Goal: Use online tool/utility: Utilize a website feature to perform a specific function

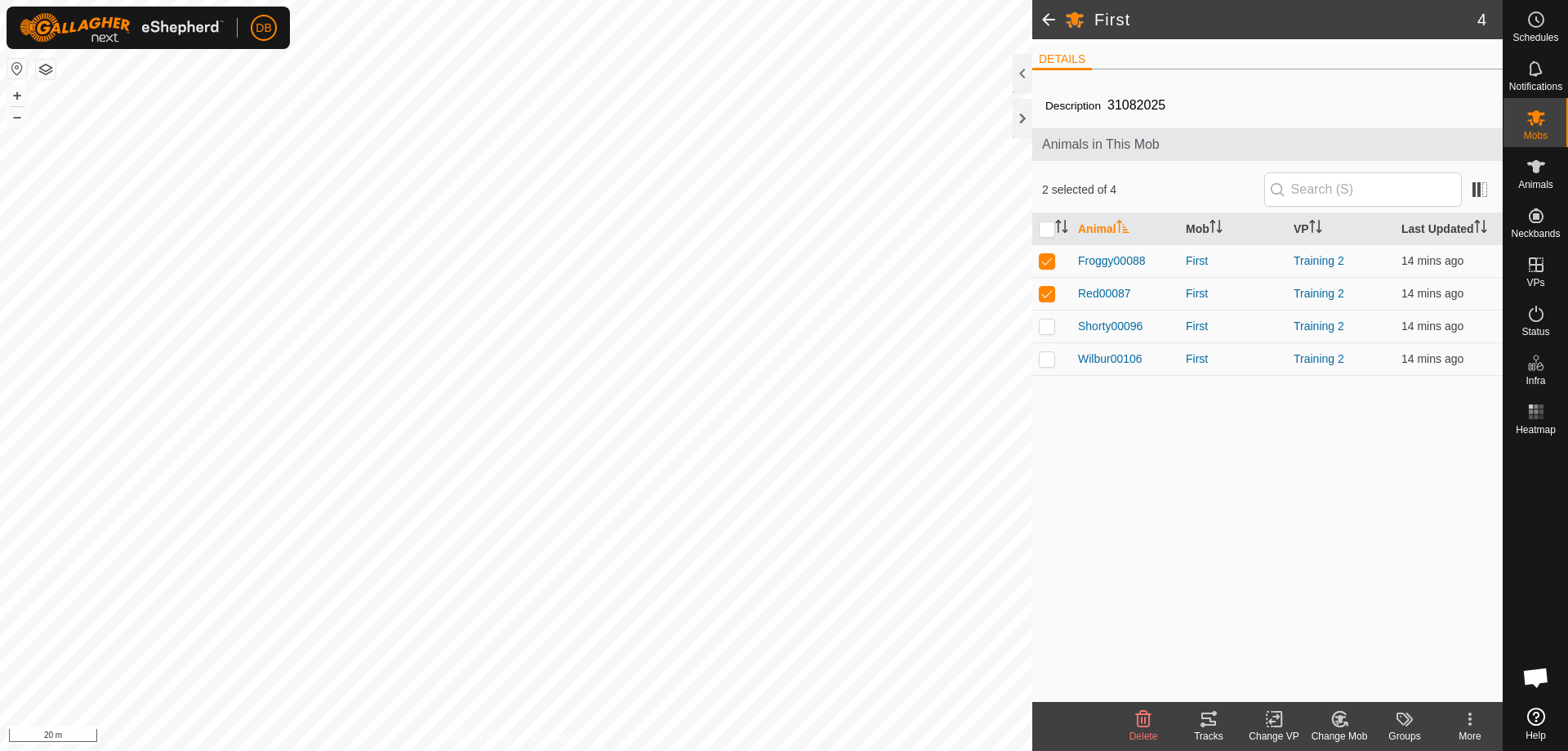
click at [1205, 716] on icon at bounding box center [1209, 719] width 20 height 20
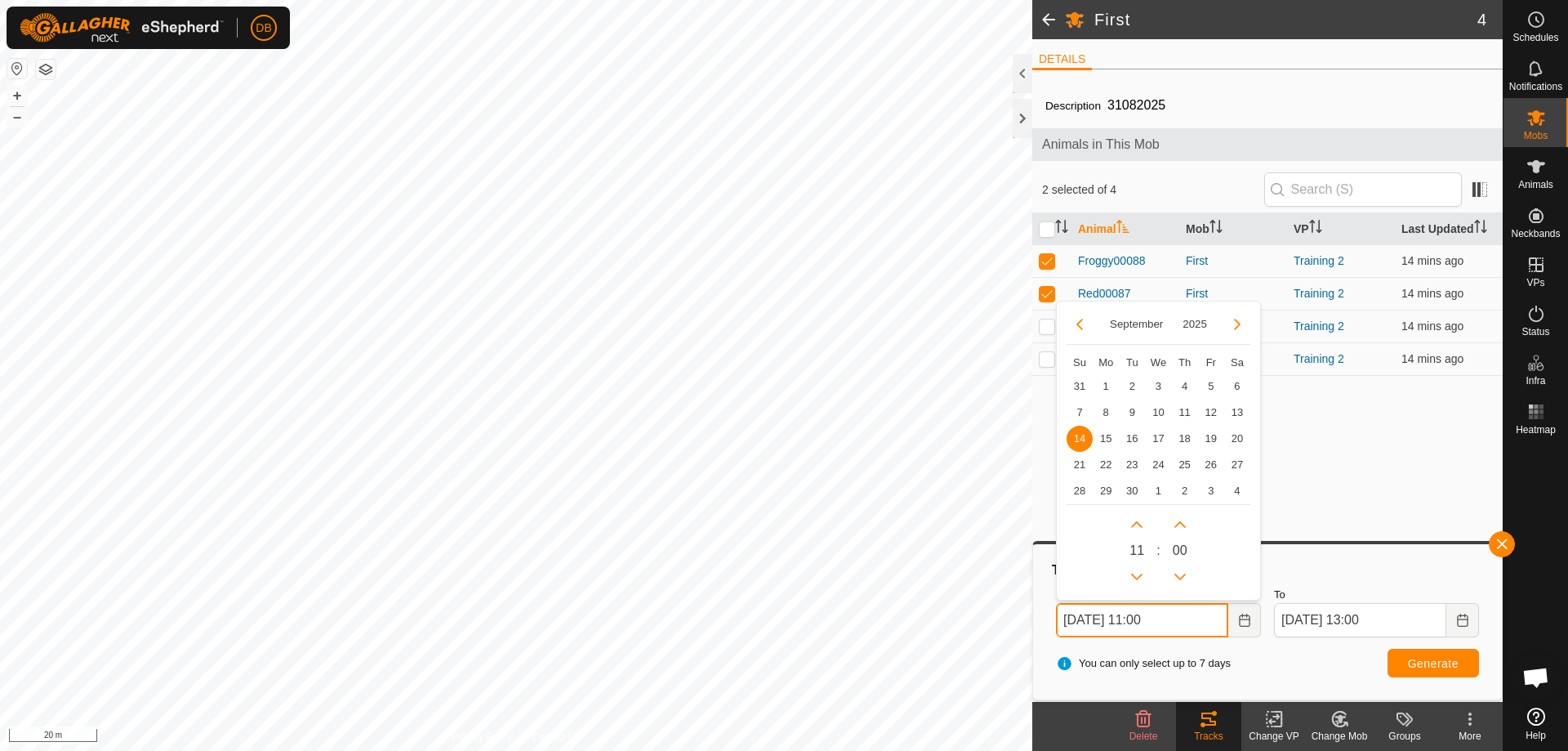
click at [1157, 621] on input "[DATE] 11:00" at bounding box center [1142, 620] width 172 height 34
type input "[DATE] 13:00"
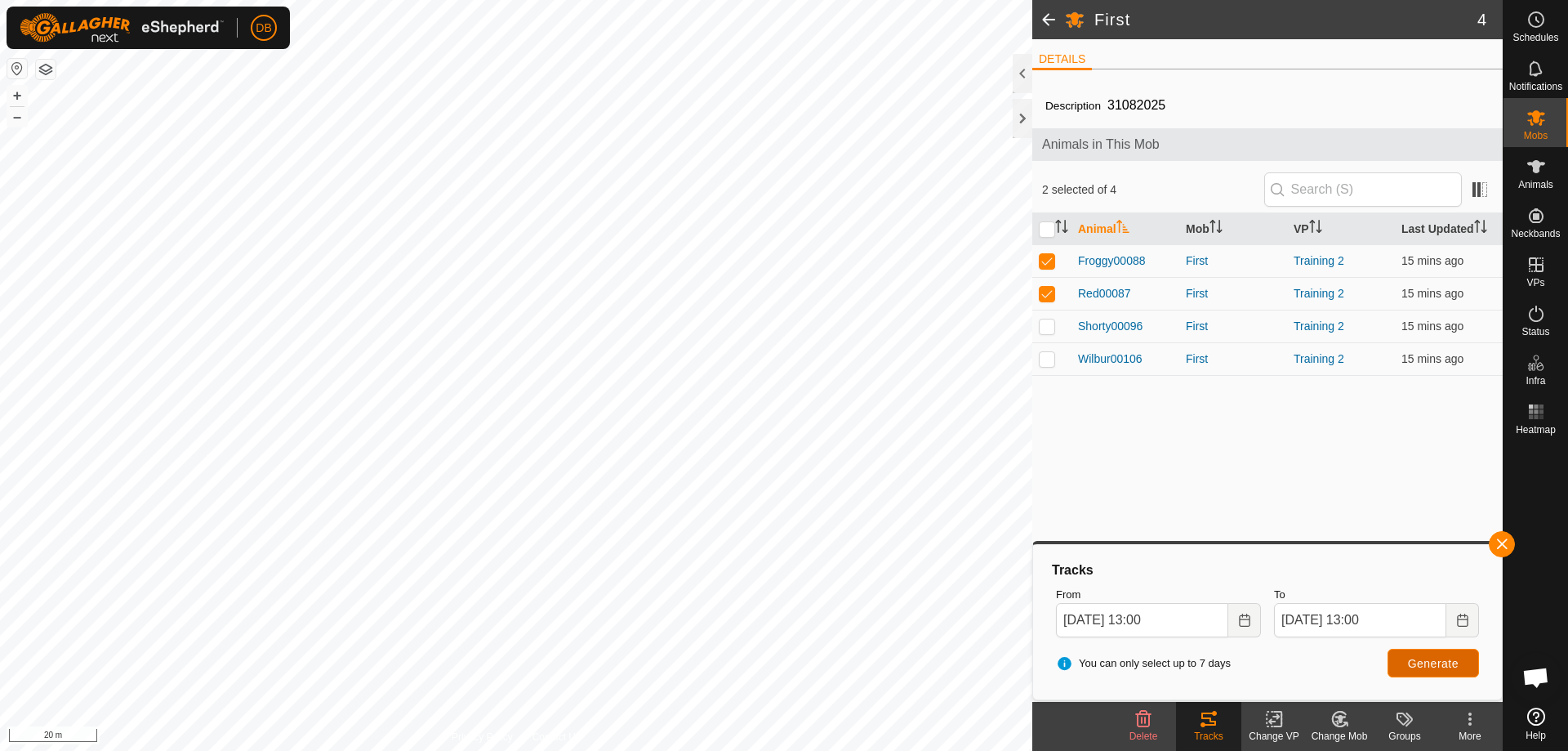
click at [1423, 664] on span "Generate" at bounding box center [1434, 663] width 51 height 13
click at [1464, 616] on icon "Choose Date" at bounding box center [1462, 620] width 11 height 13
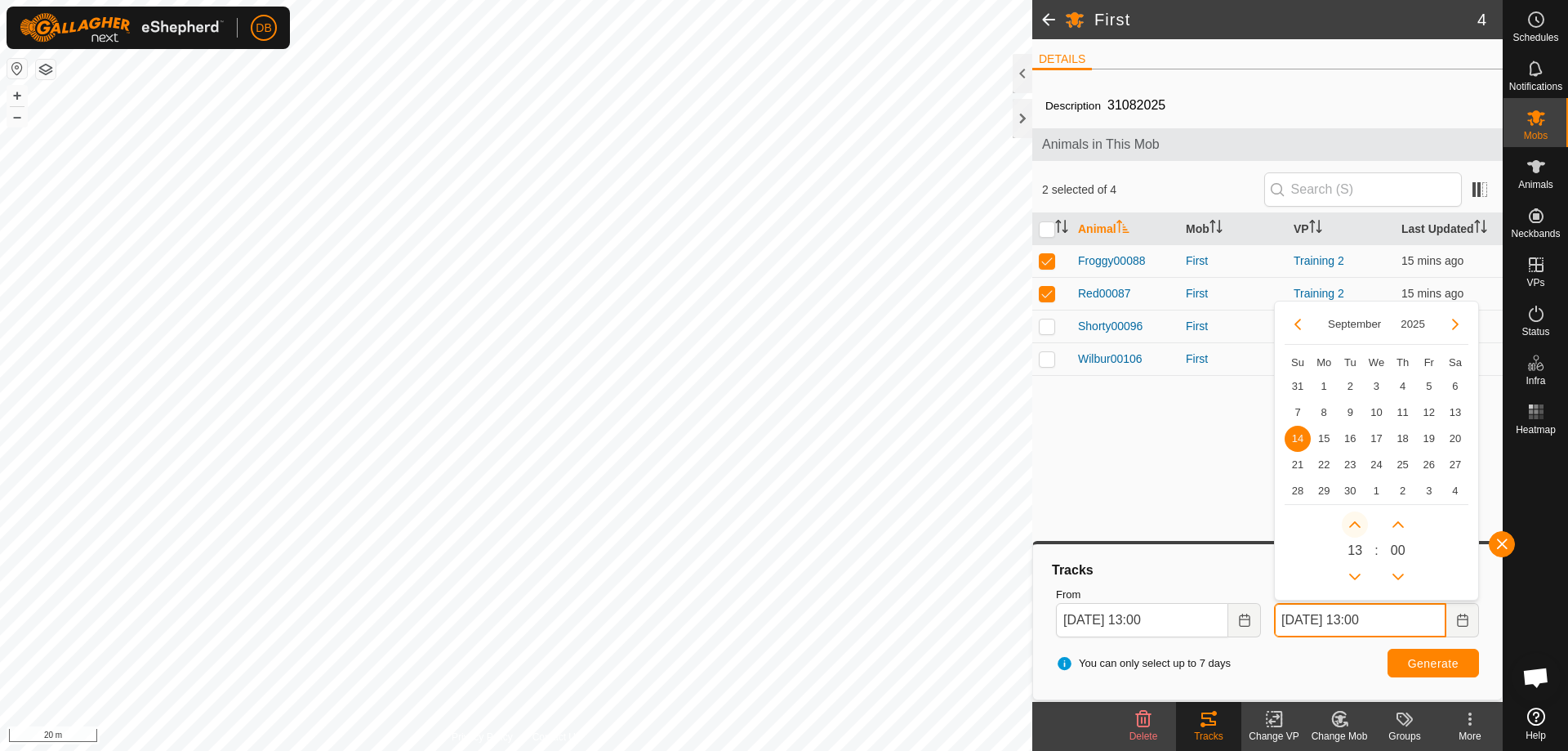
click at [1354, 522] on button "Next Hour" at bounding box center [1355, 524] width 26 height 26
click at [1354, 524] on span "Next Hour" at bounding box center [1354, 524] width 0 height 0
click at [1354, 522] on button "Next Hour" at bounding box center [1355, 524] width 26 height 26
type input "[DATE] 16:00"
click at [1449, 663] on span "Generate" at bounding box center [1434, 663] width 51 height 13
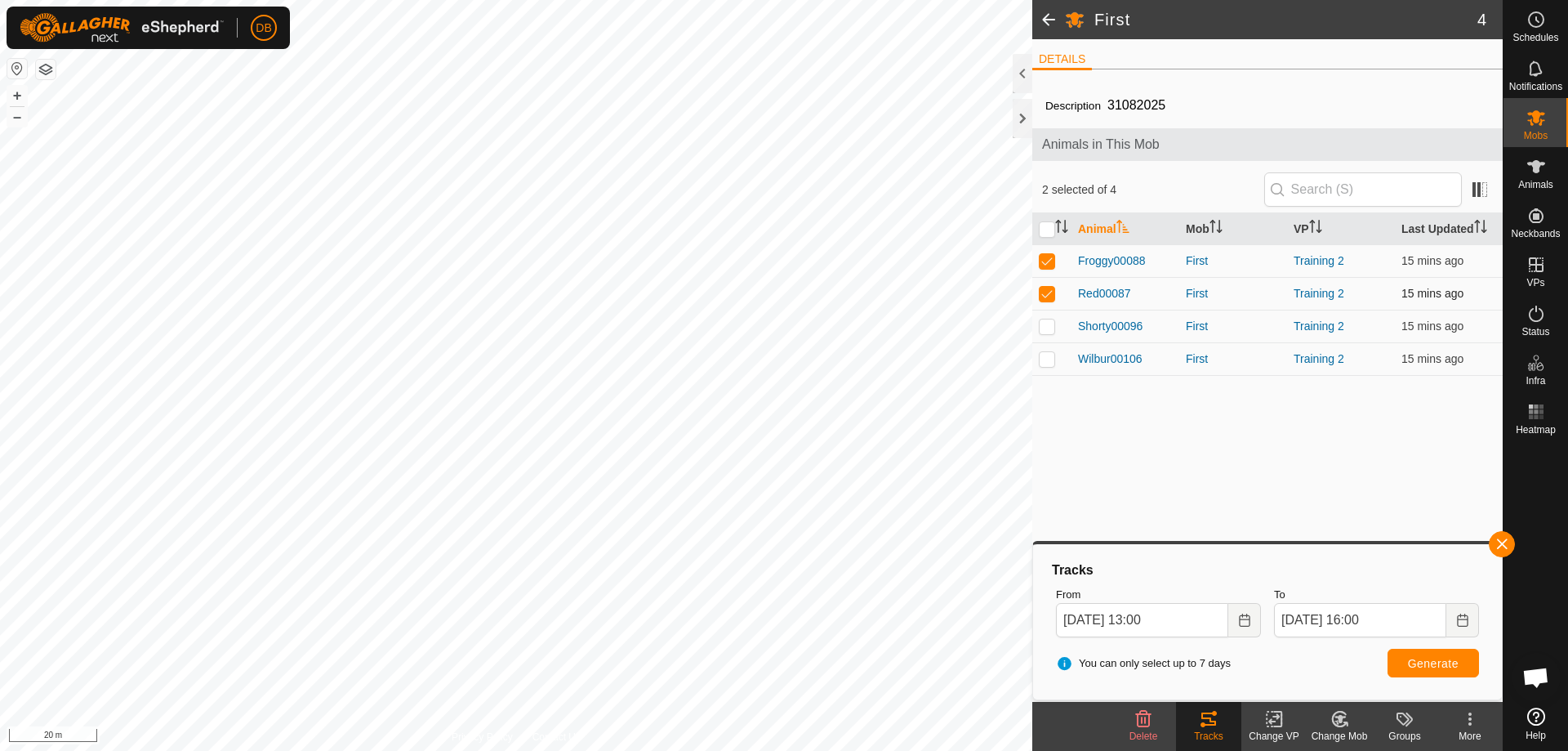
click at [1047, 290] on p-checkbox at bounding box center [1047, 293] width 16 height 13
click at [1464, 672] on button "Generate" at bounding box center [1433, 663] width 91 height 29
click at [1046, 290] on p-checkbox at bounding box center [1047, 293] width 16 height 13
checkbox input "true"
click at [1046, 263] on p-checkbox at bounding box center [1047, 261] width 16 height 13
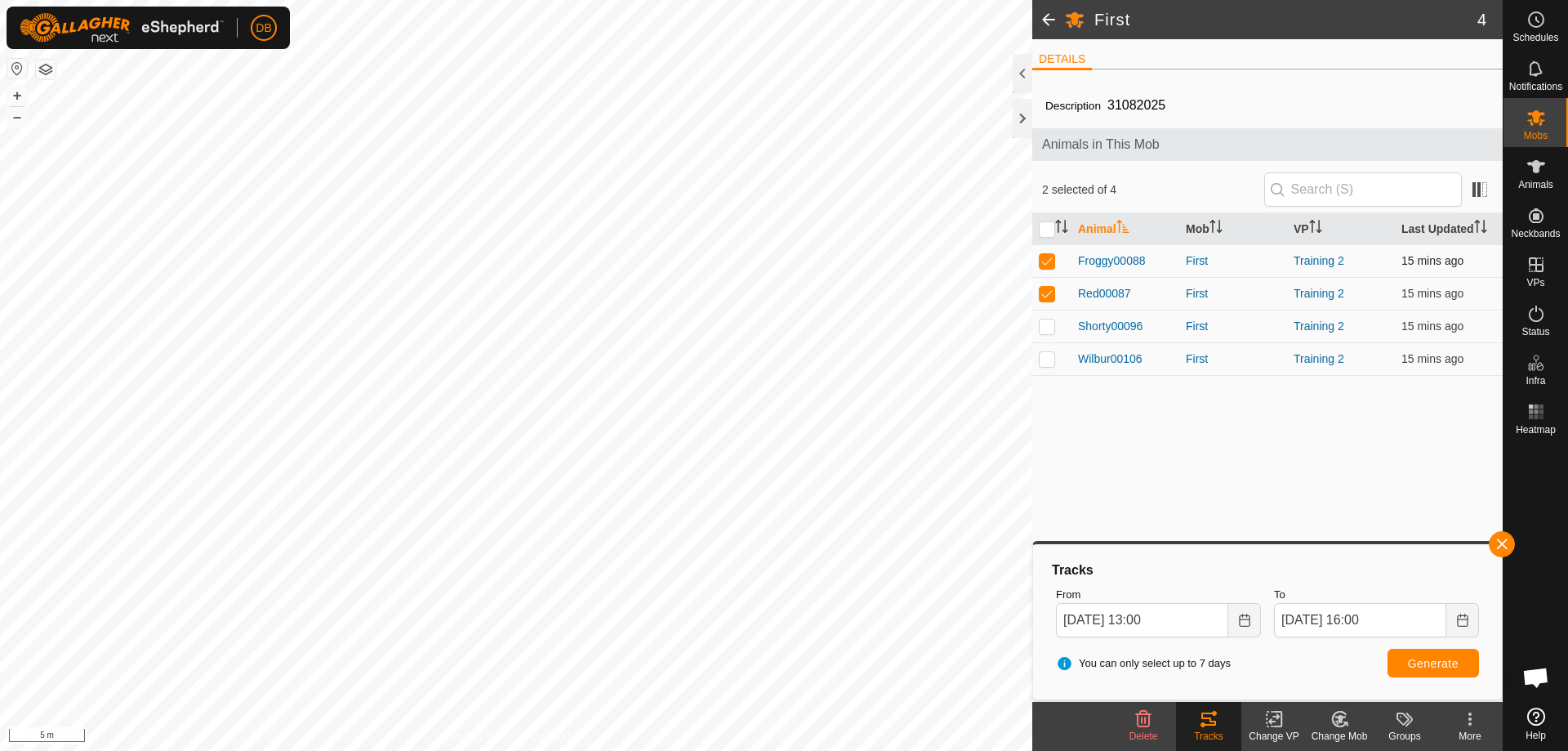
checkbox input "false"
click at [1447, 666] on span "Generate" at bounding box center [1434, 663] width 51 height 13
click at [1041, 324] on p-checkbox at bounding box center [1047, 326] width 16 height 13
checkbox input "true"
drag, startPoint x: 1049, startPoint y: 295, endPoint x: 1065, endPoint y: 339, distance: 46.8
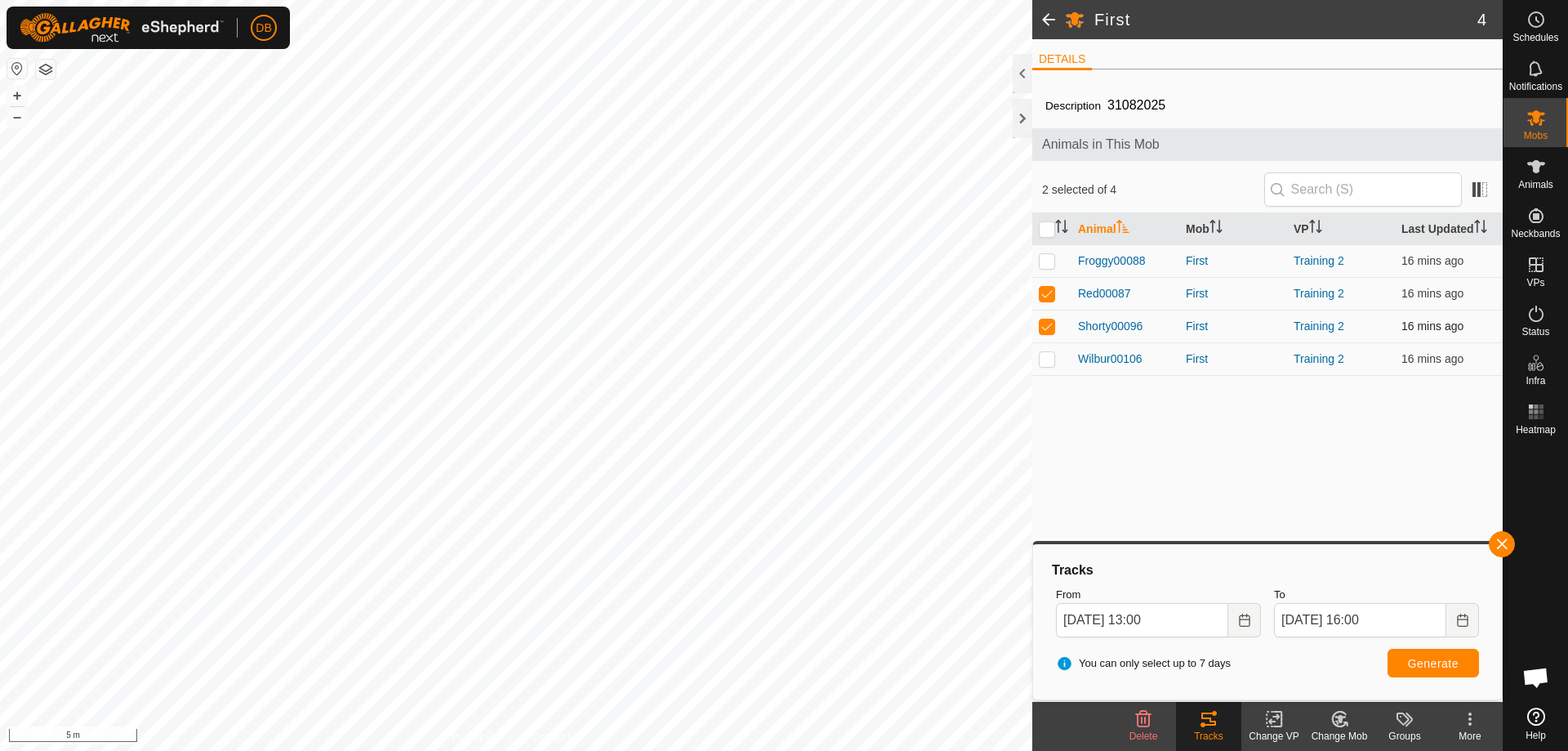
click at [1050, 301] on td at bounding box center [1051, 293] width 39 height 32
checkbox input "false"
click at [1419, 667] on span "Generate" at bounding box center [1434, 663] width 51 height 13
click at [1046, 360] on p-checkbox at bounding box center [1047, 358] width 16 height 13
checkbox input "true"
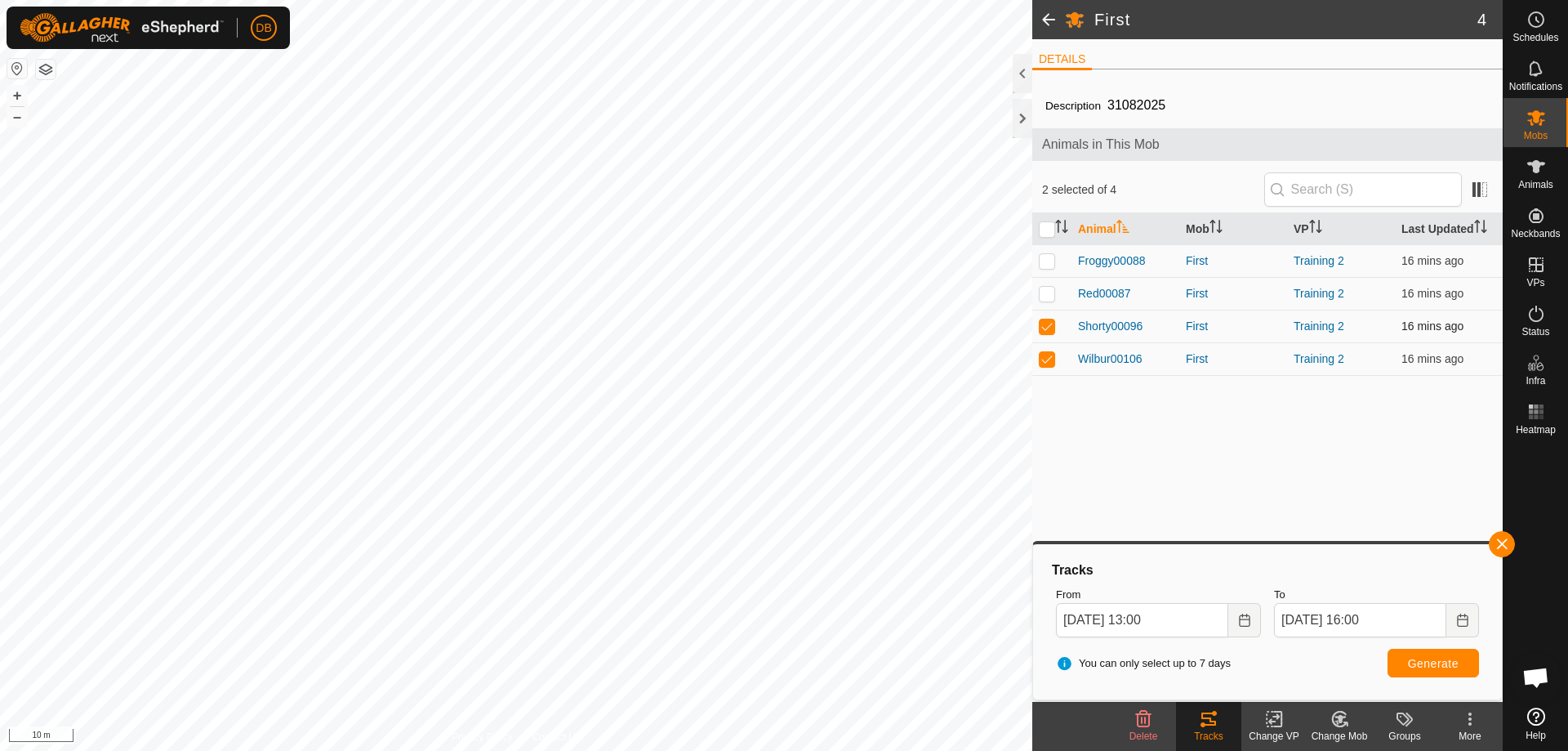
click at [1047, 324] on p-checkbox at bounding box center [1047, 326] width 16 height 13
click at [1443, 661] on span "Generate" at bounding box center [1434, 663] width 51 height 13
click at [1410, 663] on span "Generate" at bounding box center [1434, 663] width 51 height 13
click at [1053, 324] on p-checkbox at bounding box center [1047, 326] width 16 height 13
checkbox input "true"
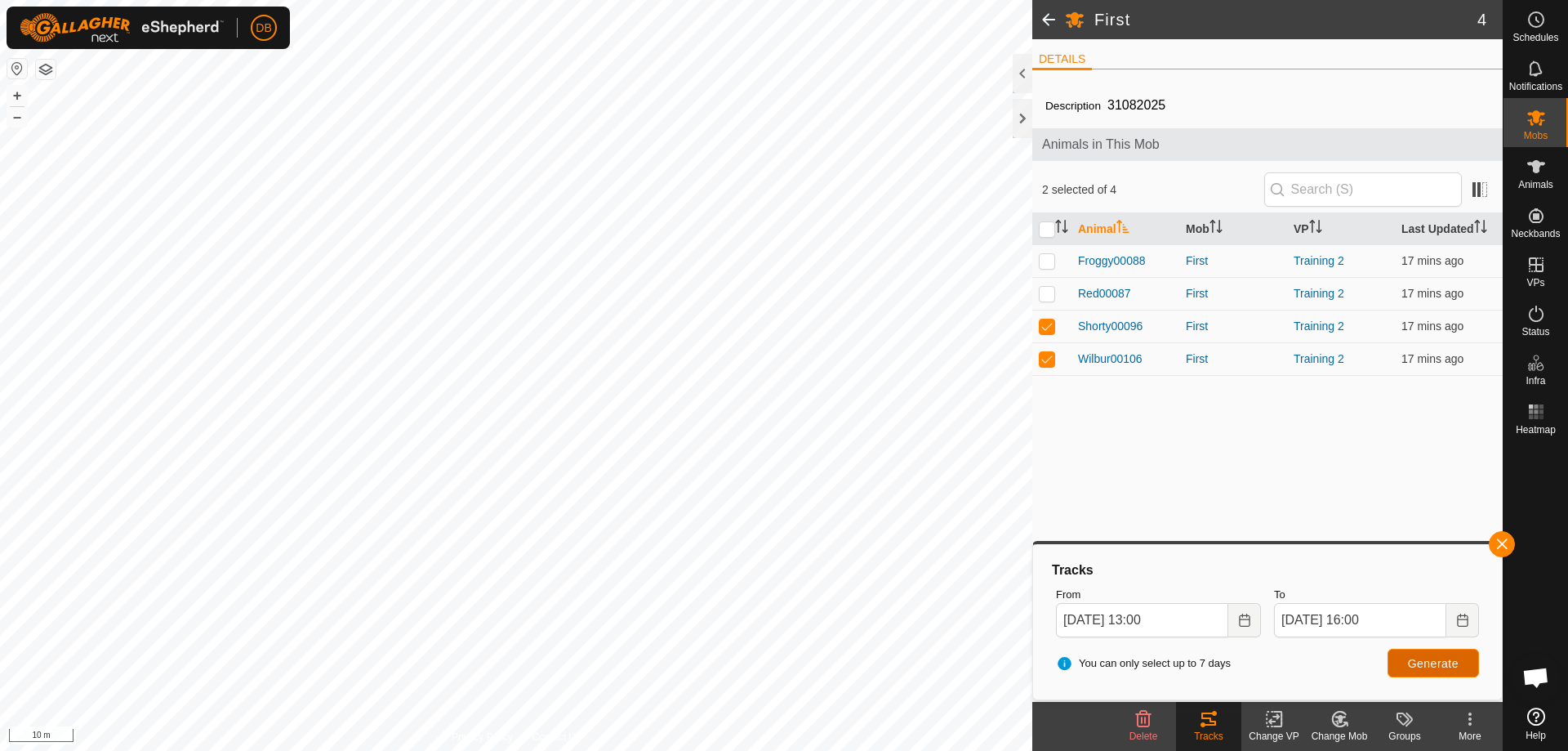
click at [1439, 666] on span "Generate" at bounding box center [1434, 663] width 51 height 13
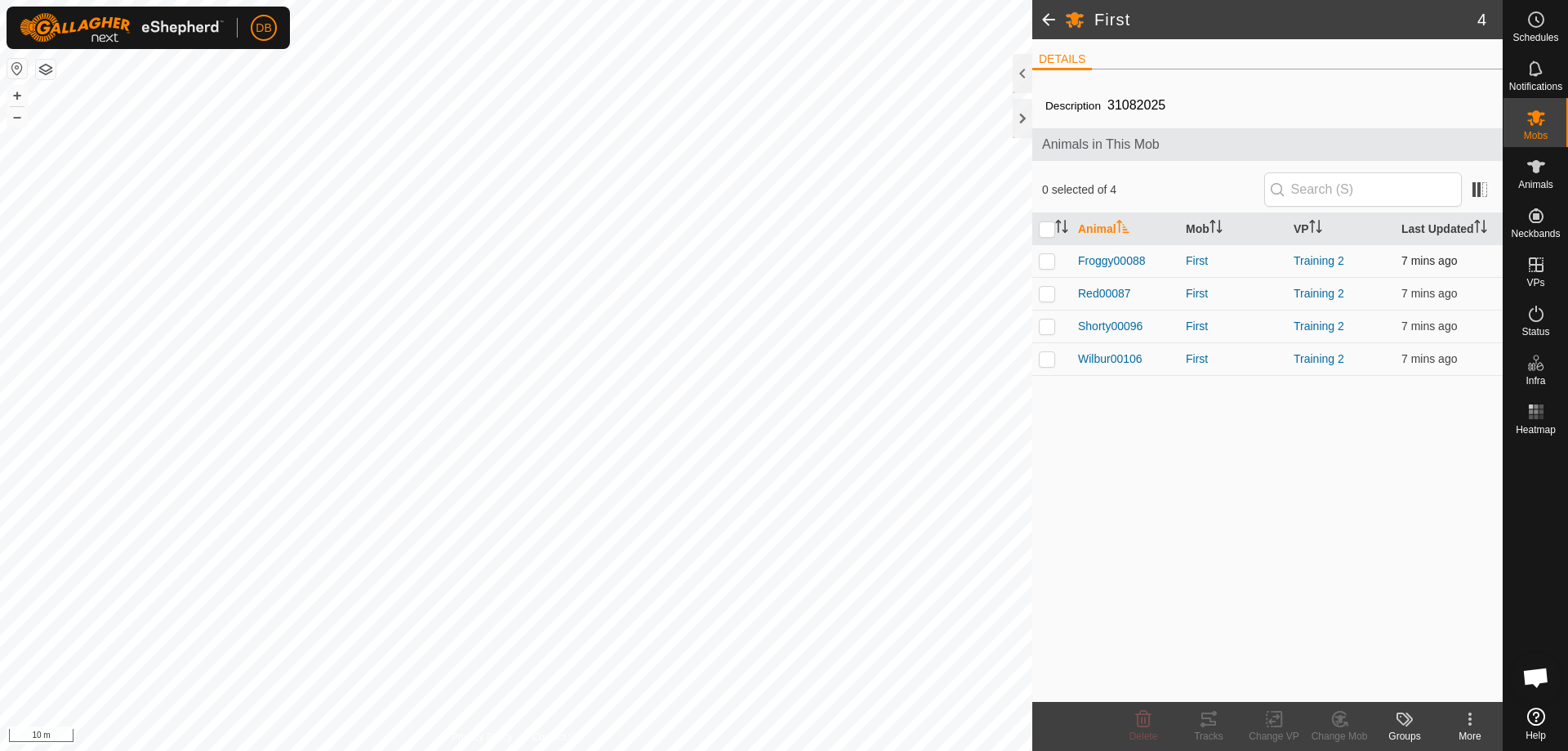
click at [1049, 262] on p-checkbox at bounding box center [1047, 261] width 16 height 13
checkbox input "true"
click at [1205, 724] on icon at bounding box center [1209, 719] width 14 height 13
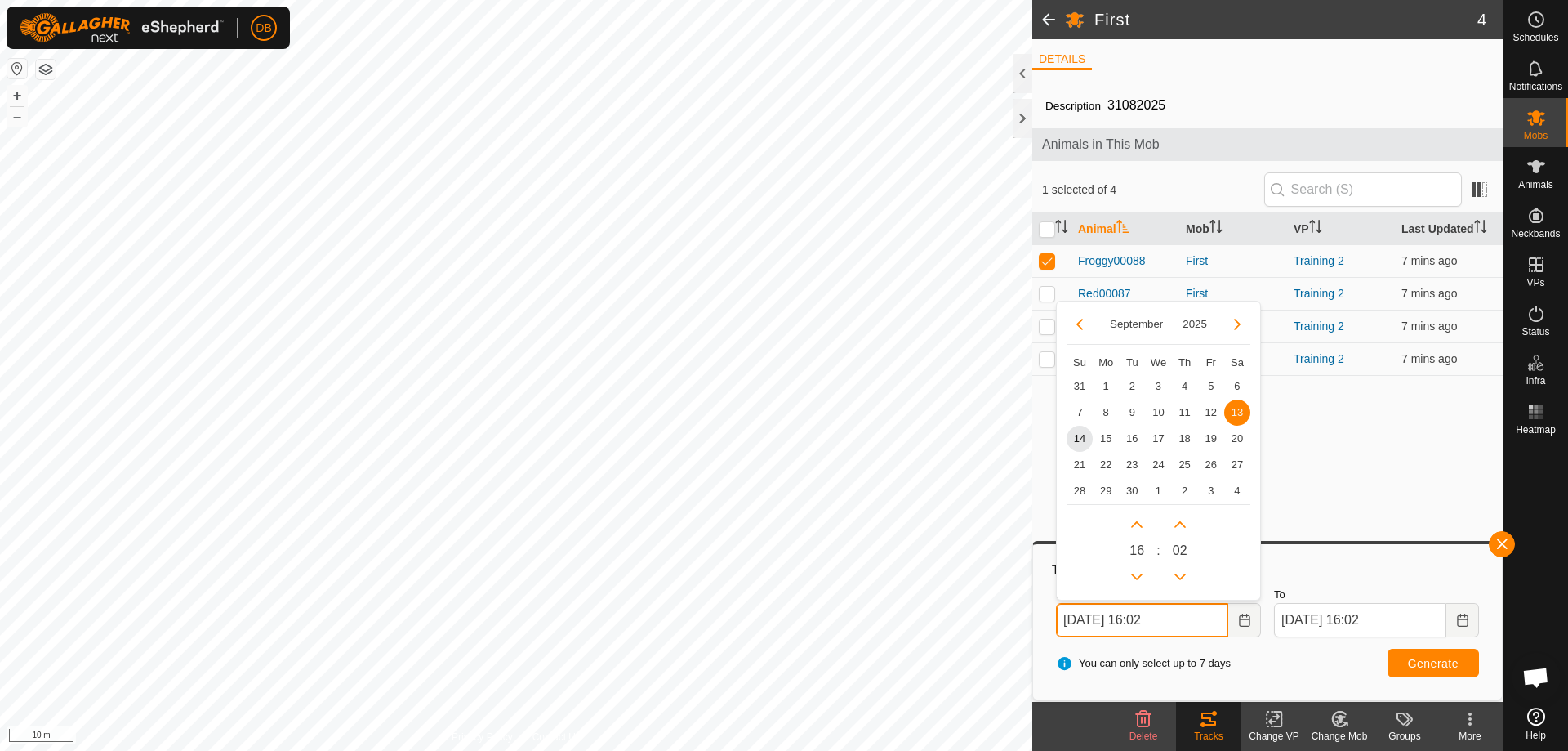
click at [1158, 617] on input "13 Sep, 2025 16:02" at bounding box center [1142, 620] width 172 height 34
type input "13 Sep, 2025 14:02"
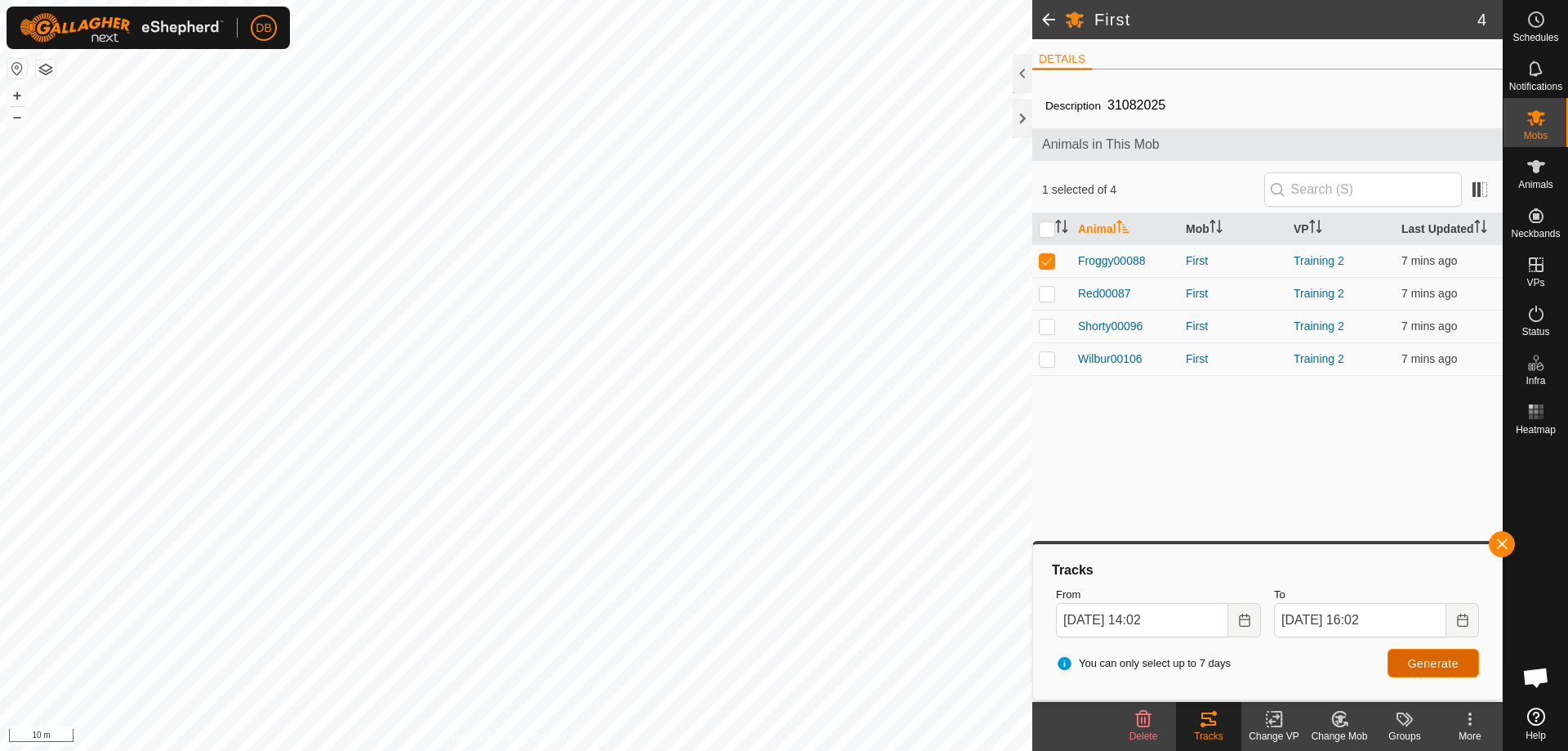
click at [1427, 661] on span "Generate" at bounding box center [1434, 663] width 51 height 13
click at [1204, 729] on div "Tracks" at bounding box center [1209, 737] width 65 height 14
click at [1048, 262] on p-checkbox at bounding box center [1047, 261] width 16 height 13
checkbox input "false"
click at [1250, 619] on icon "Choose Date" at bounding box center [1245, 620] width 13 height 13
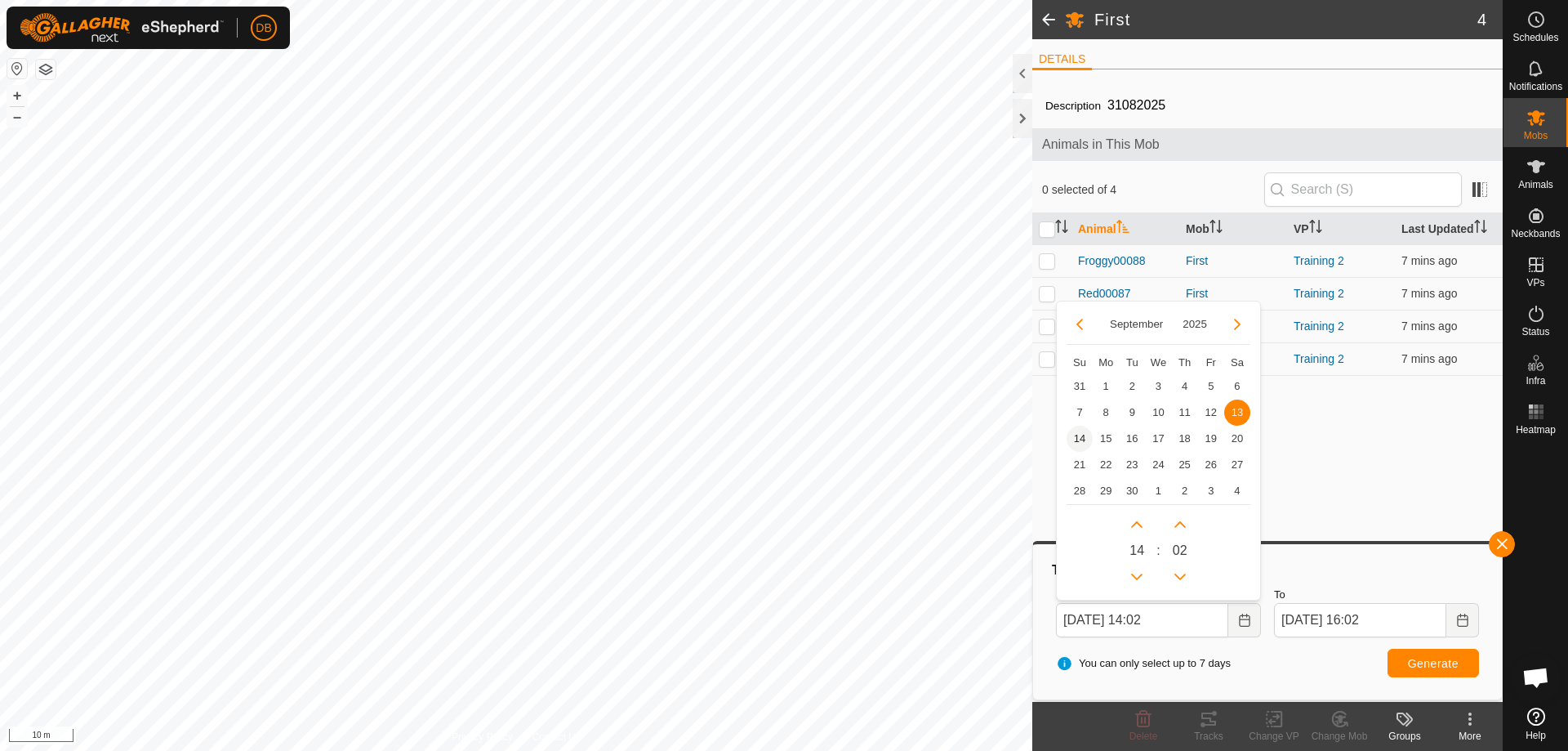
click at [1079, 437] on span "14" at bounding box center [1079, 439] width 26 height 26
type input "14 Sep, 2025 14:02"
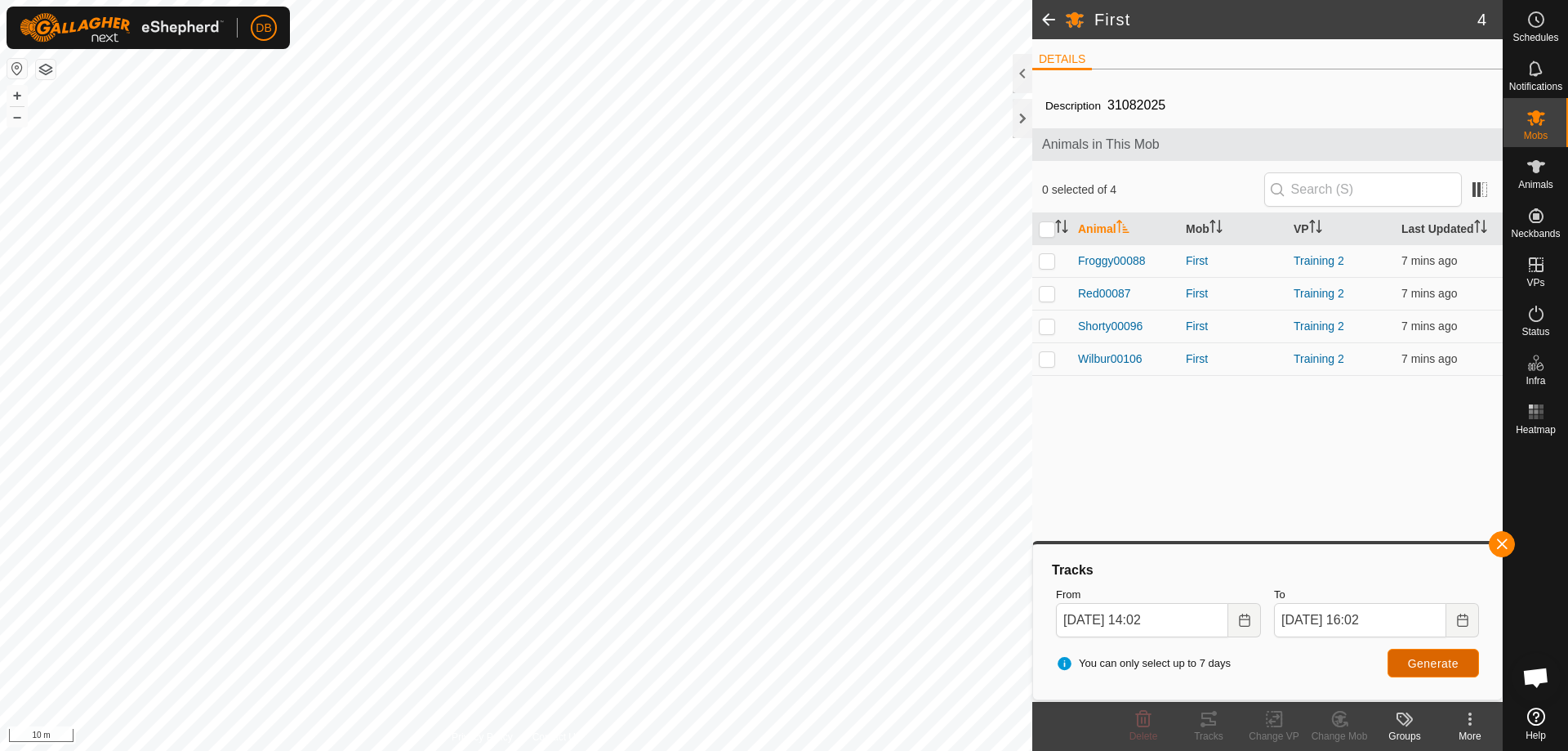
click at [1443, 670] on span "Generate" at bounding box center [1434, 663] width 51 height 13
click at [1044, 259] on p-checkbox at bounding box center [1047, 261] width 16 height 13
checkbox input "true"
click at [1221, 724] on tracks-svg-icon at bounding box center [1209, 719] width 65 height 20
click at [1395, 663] on button "Generate" at bounding box center [1433, 663] width 91 height 29
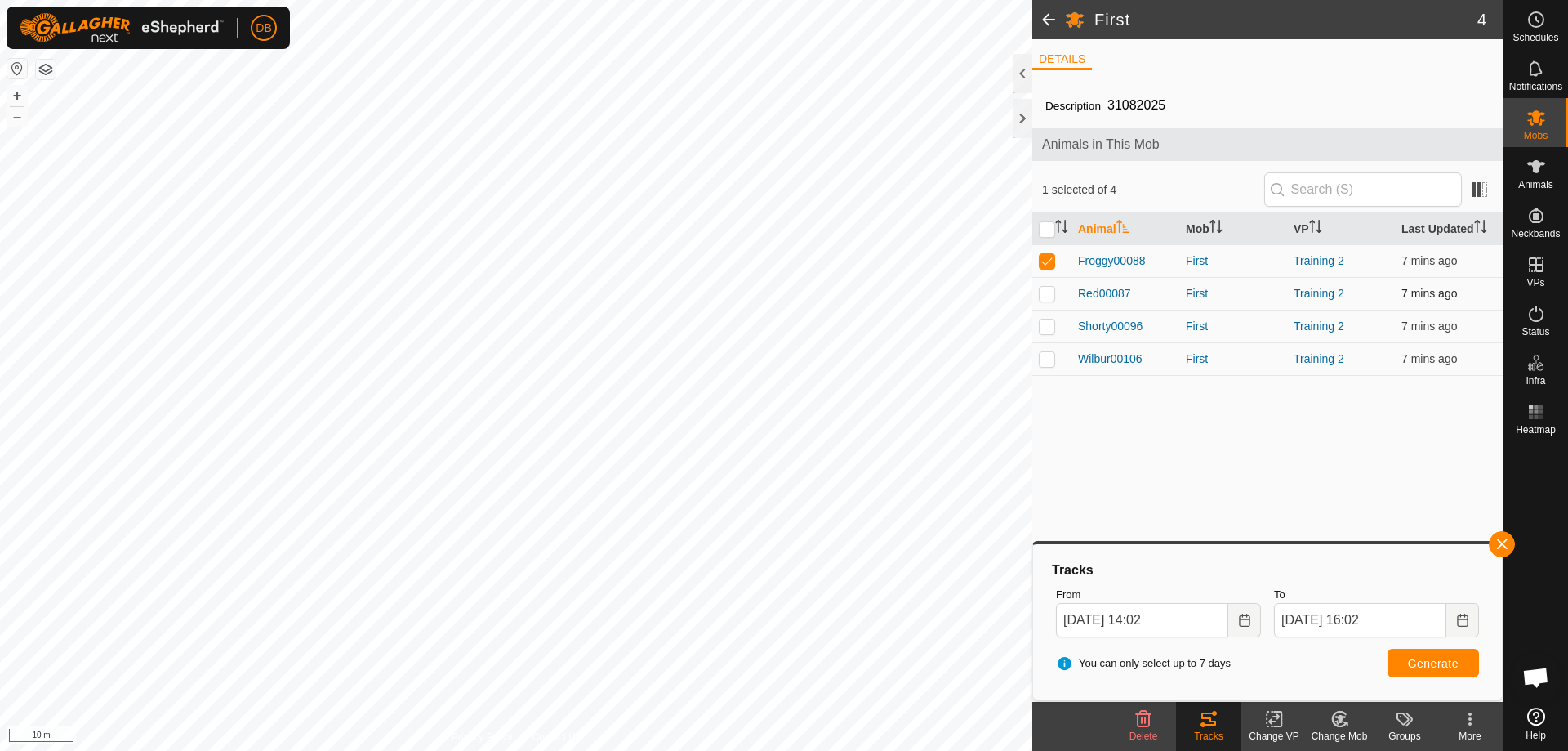
click at [1047, 295] on p-checkbox at bounding box center [1047, 293] width 16 height 13
checkbox input "true"
drag, startPoint x: 1047, startPoint y: 254, endPoint x: 1056, endPoint y: 280, distance: 27.5
click at [1047, 255] on td at bounding box center [1051, 261] width 39 height 32
checkbox input "false"
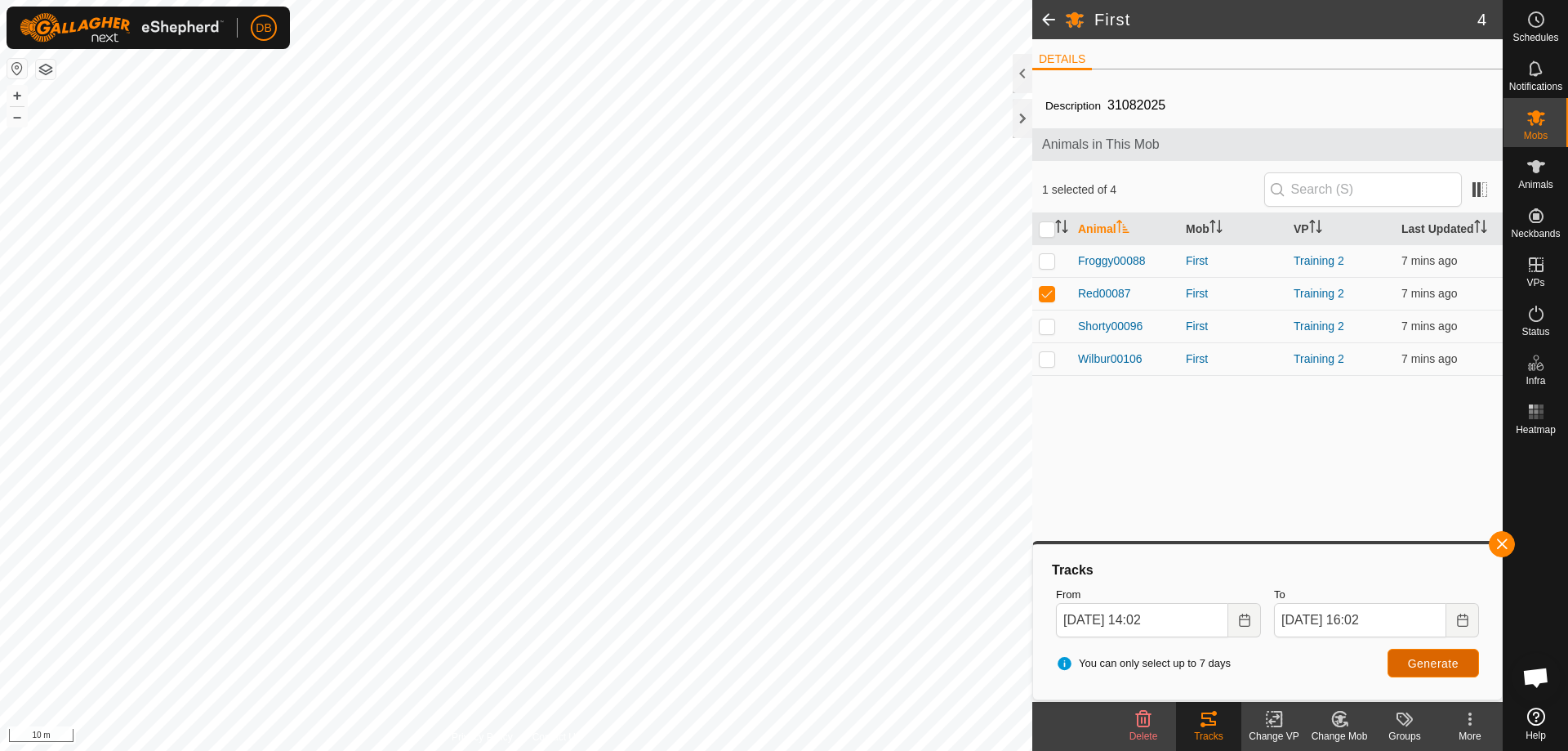
click at [1425, 663] on span "Generate" at bounding box center [1434, 663] width 51 height 13
click at [1047, 326] on p-checkbox at bounding box center [1047, 326] width 16 height 13
checkbox input "true"
click at [1047, 292] on p-checkbox at bounding box center [1047, 293] width 16 height 13
checkbox input "false"
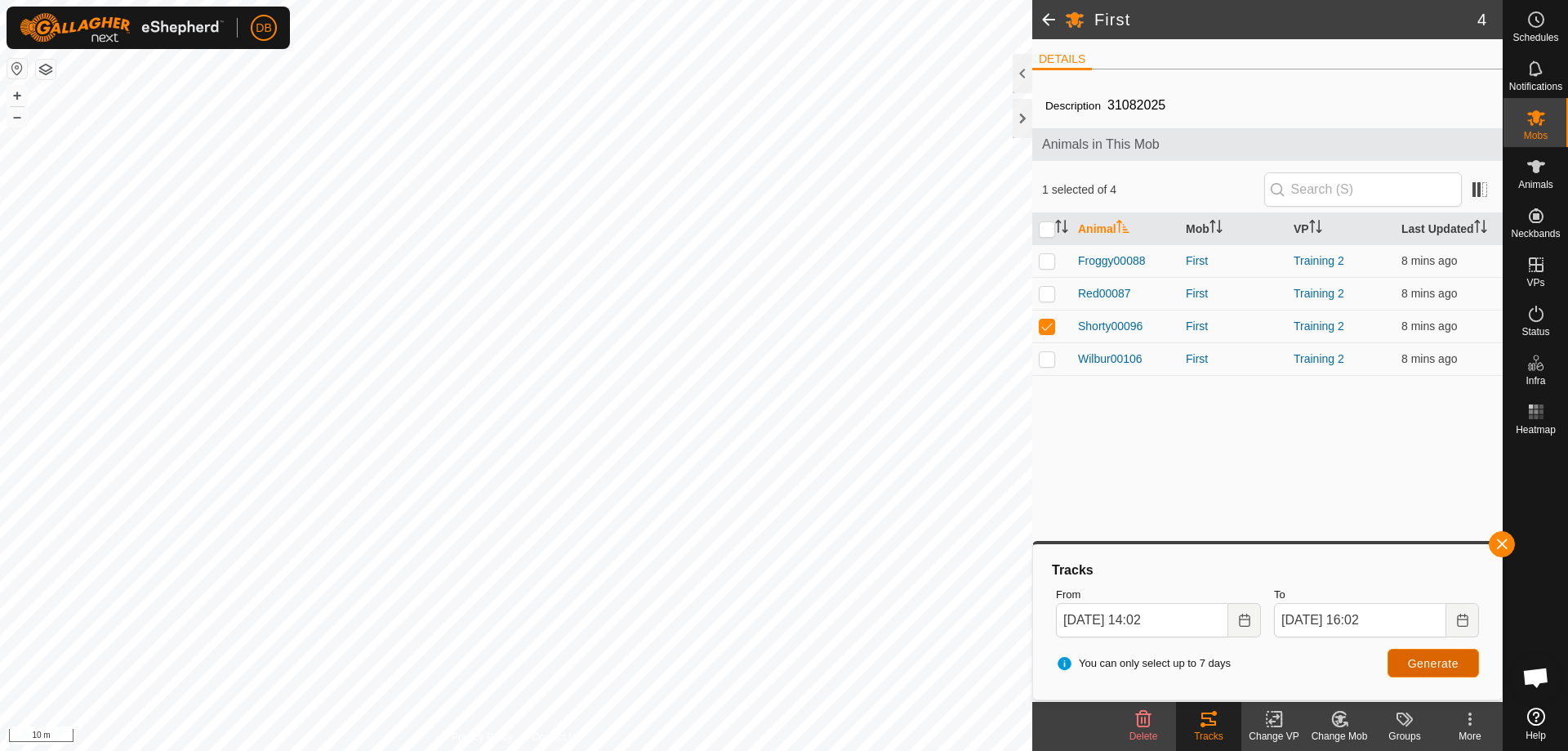
click at [1417, 660] on span "Generate" at bounding box center [1434, 663] width 51 height 13
click at [1046, 356] on p-checkbox at bounding box center [1047, 358] width 16 height 13
checkbox input "true"
drag, startPoint x: 1045, startPoint y: 320, endPoint x: 1130, endPoint y: 447, distance: 152.8
click at [1045, 321] on p-checkbox at bounding box center [1047, 326] width 16 height 13
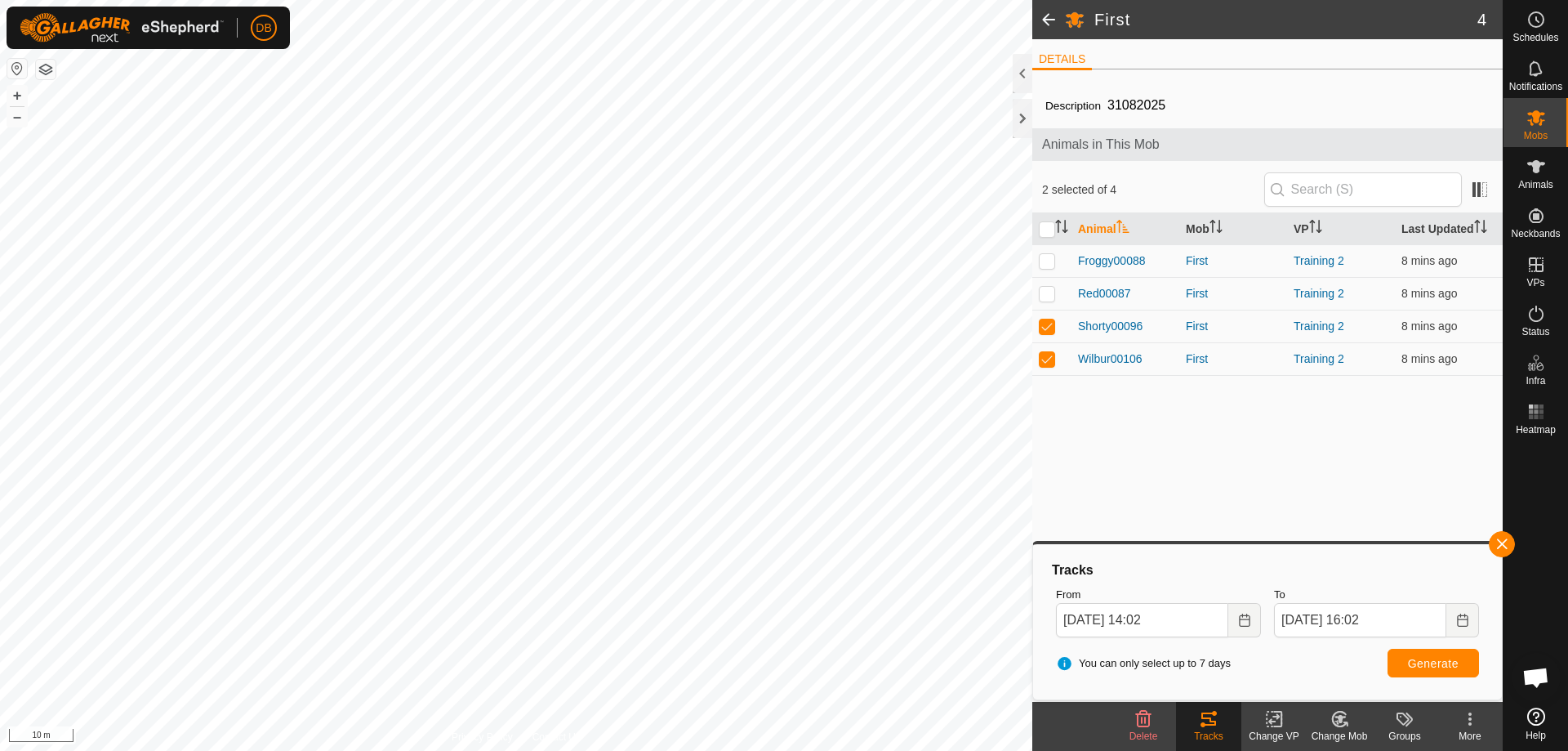
checkbox input "false"
click at [1429, 659] on span "Generate" at bounding box center [1434, 663] width 51 height 13
click at [1048, 260] on p-checkbox at bounding box center [1047, 261] width 16 height 13
checkbox input "true"
click at [1047, 362] on p-checkbox at bounding box center [1047, 358] width 16 height 13
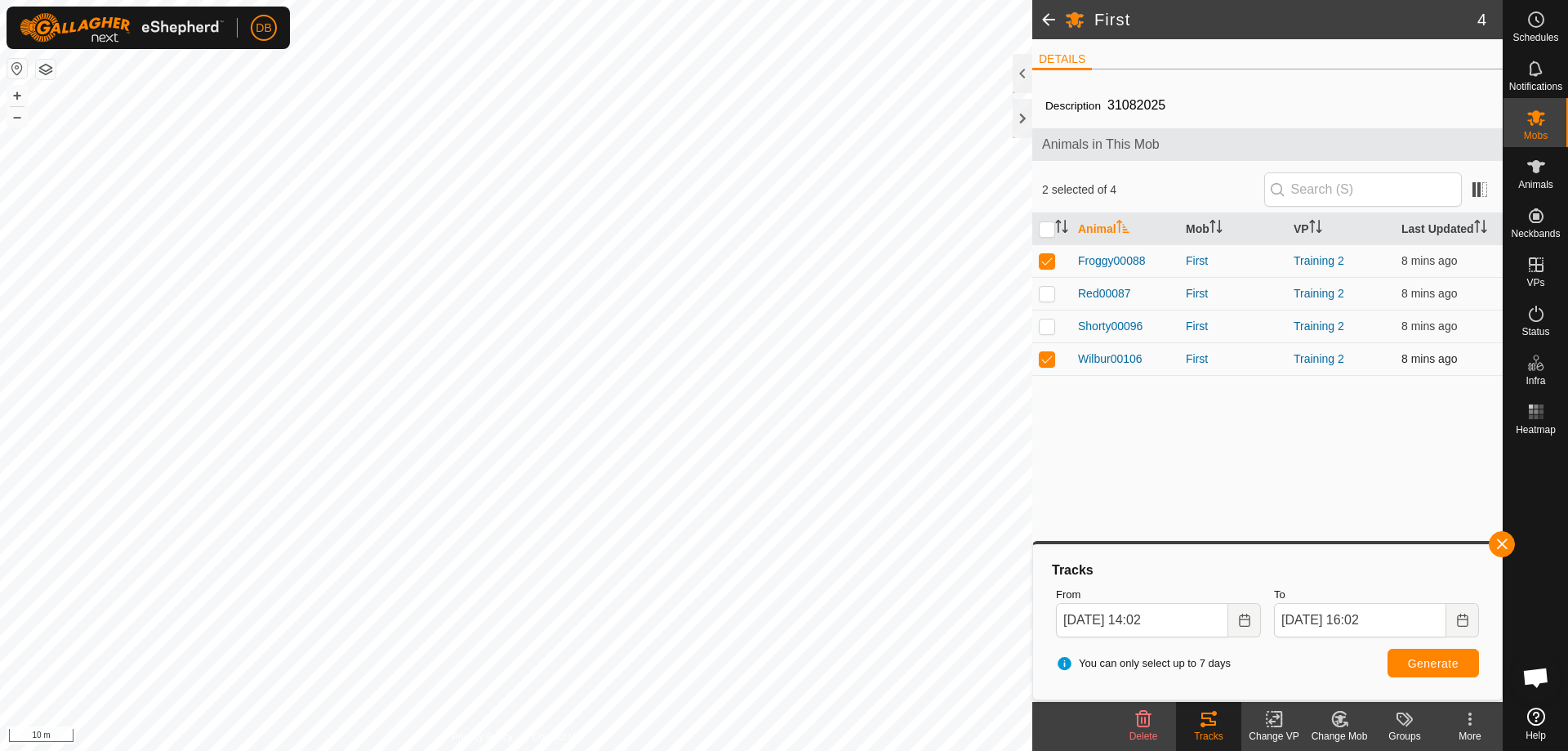
checkbox input "false"
click at [1422, 666] on span "Generate" at bounding box center [1434, 663] width 51 height 13
click at [1508, 540] on button "button" at bounding box center [1502, 544] width 26 height 26
